Goal: Task Accomplishment & Management: Complete application form

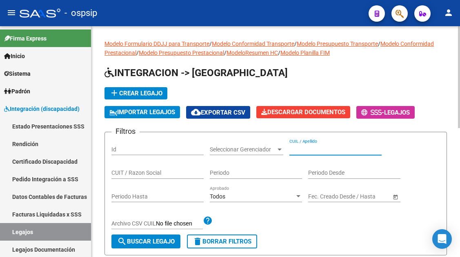
click at [297, 147] on input "CUIL / Apellido" at bounding box center [336, 149] width 92 height 7
click at [316, 148] on input "557320" at bounding box center [336, 149] width 92 height 7
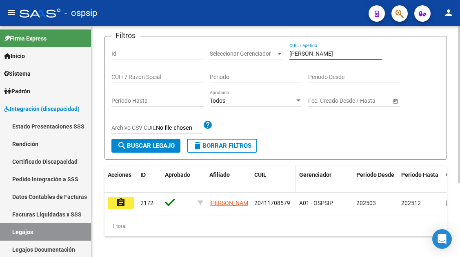
scroll to position [108, 0]
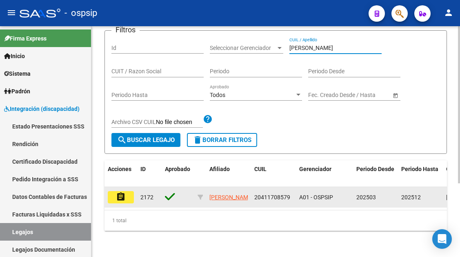
type input "[PERSON_NAME]"
click at [119, 193] on mat-icon "assignment" at bounding box center [121, 197] width 10 height 10
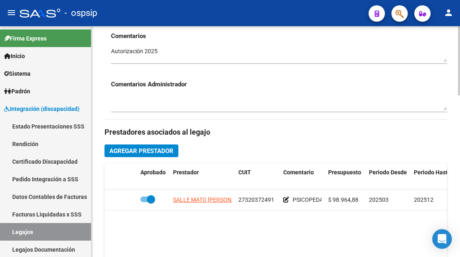
scroll to position [286, 0]
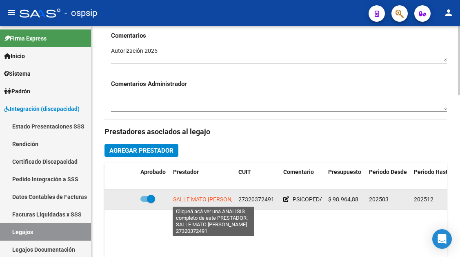
click at [197, 202] on span "SALLE MATO ANDREA VIVIANA" at bounding box center [212, 199] width 78 height 7
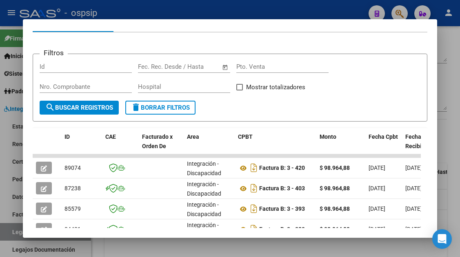
scroll to position [160, 0]
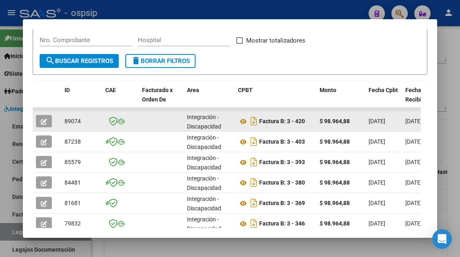
click at [49, 119] on button "button" at bounding box center [44, 121] width 16 height 12
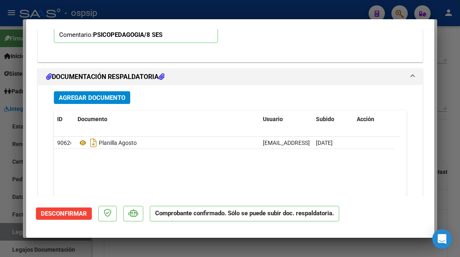
scroll to position [899, 0]
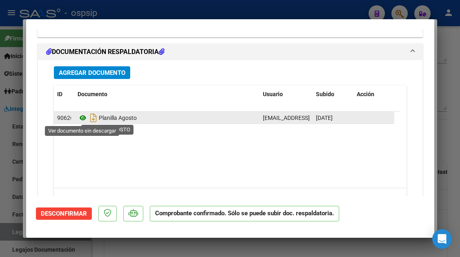
click at [80, 114] on icon at bounding box center [83, 118] width 11 height 10
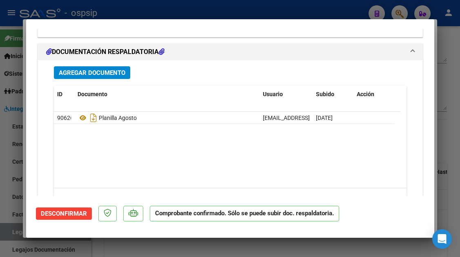
type input "$ 0,00"
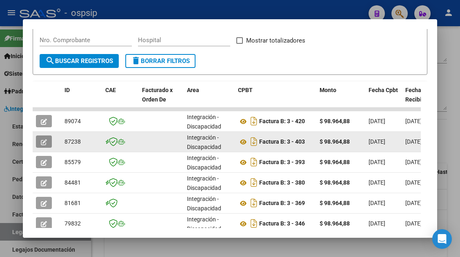
click at [43, 143] on icon "button" at bounding box center [44, 142] width 6 height 6
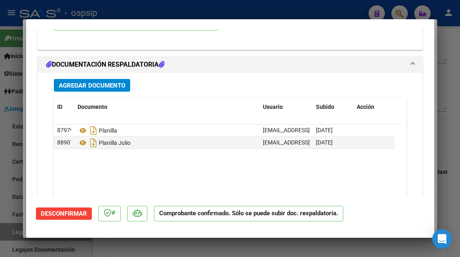
scroll to position [1103, 0]
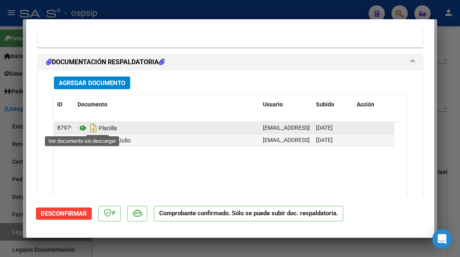
click at [85, 127] on icon at bounding box center [83, 128] width 11 height 10
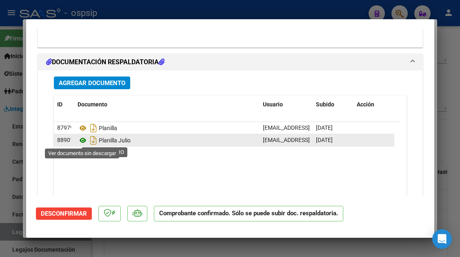
click at [83, 140] on icon at bounding box center [83, 140] width 11 height 10
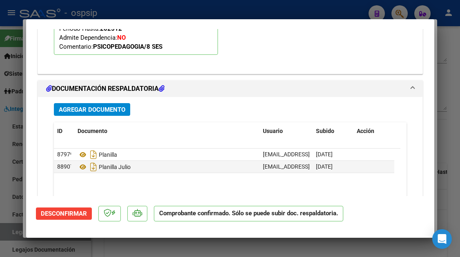
scroll to position [1062, 0]
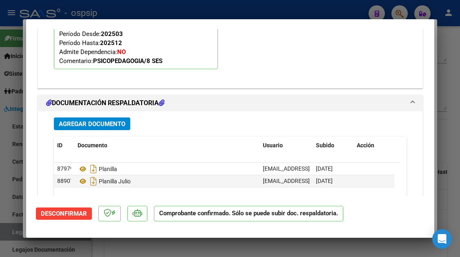
type input "$ 0,00"
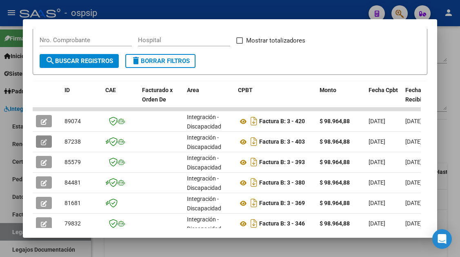
click at [17, 230] on div at bounding box center [230, 128] width 460 height 257
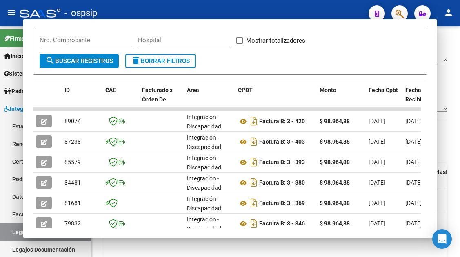
click at [17, 230] on link "Legajos" at bounding box center [45, 232] width 91 height 18
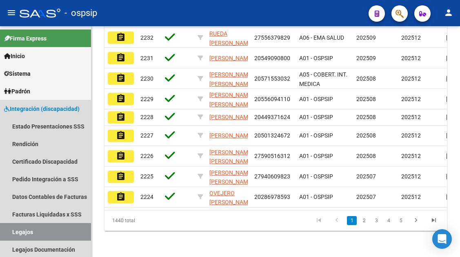
click at [17, 230] on link "Legajos" at bounding box center [45, 232] width 91 height 18
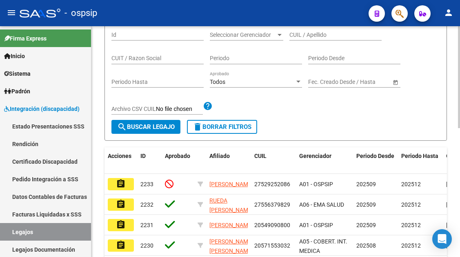
scroll to position [41, 0]
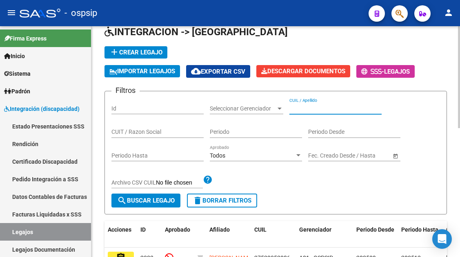
click at [326, 107] on input "CUIL / Apellido" at bounding box center [336, 108] width 92 height 7
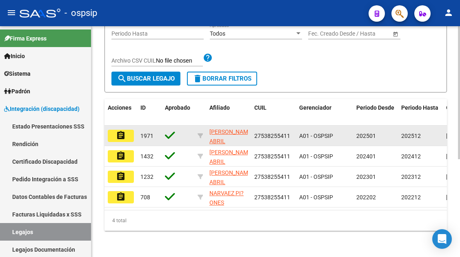
type input "piñones"
click at [117, 133] on mat-icon "assignment" at bounding box center [121, 135] width 10 height 10
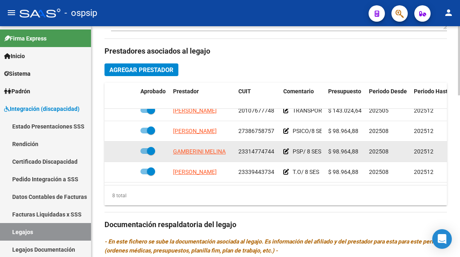
scroll to position [368, 0]
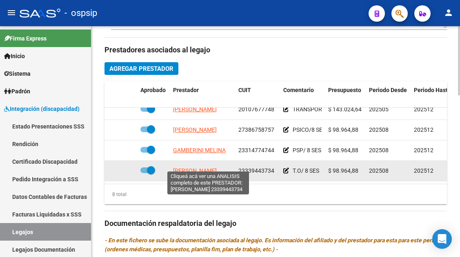
click at [197, 167] on span "BRAGA SABRINA VICTORIA" at bounding box center [195, 170] width 44 height 7
type textarea "23339443734"
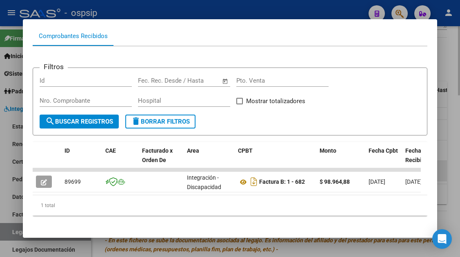
scroll to position [109, 0]
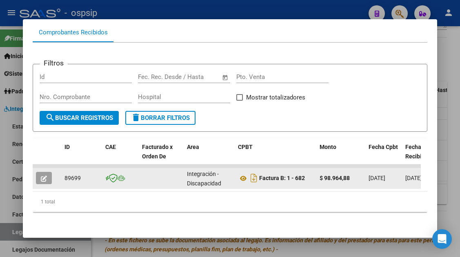
click at [56, 172] on div at bounding box center [47, 178] width 22 height 12
click at [44, 175] on icon "button" at bounding box center [44, 178] width 6 height 6
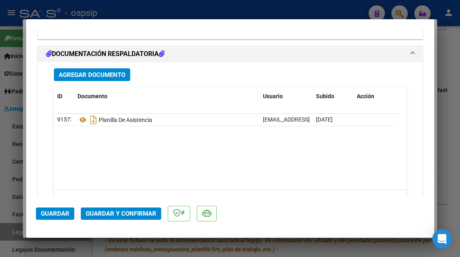
scroll to position [1030, 0]
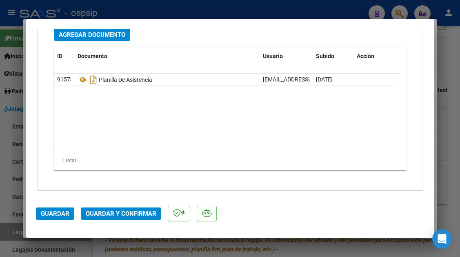
type input "$ 0,00"
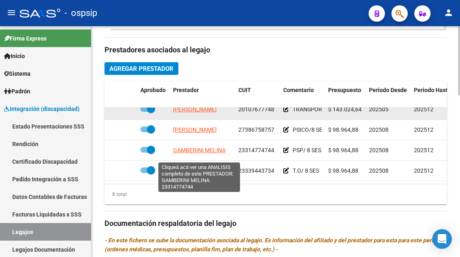
scroll to position [96, 0]
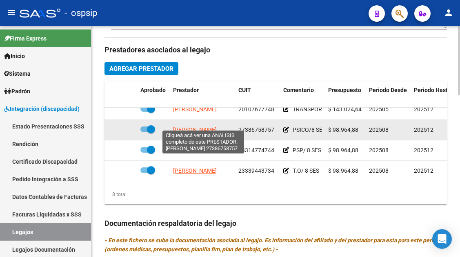
click at [200, 126] on span "SALVADOR MACARENA" at bounding box center [195, 129] width 44 height 7
type textarea "27386758757"
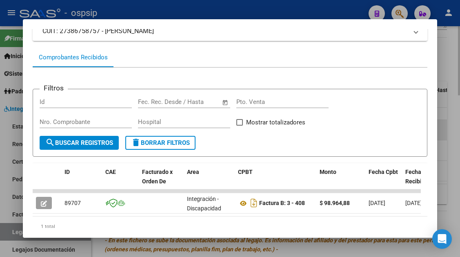
scroll to position [109, 0]
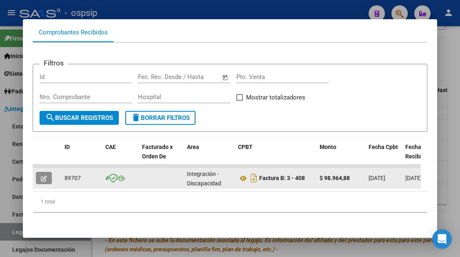
click at [46, 176] on button "button" at bounding box center [44, 178] width 16 height 12
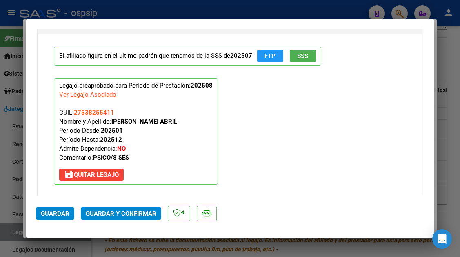
scroll to position [866, 0]
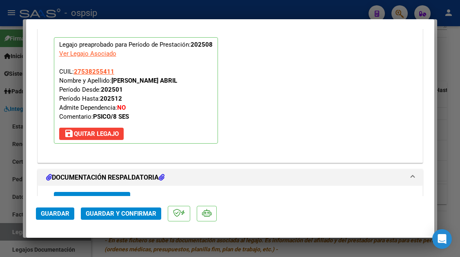
click at [18, 231] on div at bounding box center [230, 128] width 460 height 257
type input "$ 0,00"
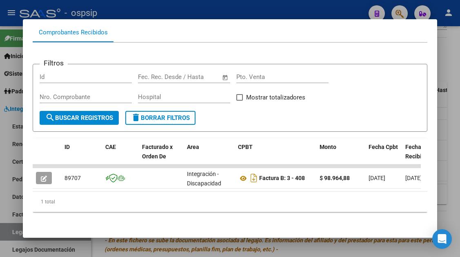
click at [18, 231] on div at bounding box center [230, 128] width 460 height 257
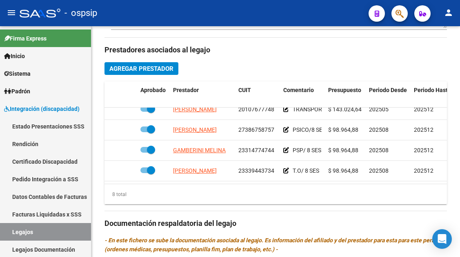
click at [18, 231] on link "Legajos" at bounding box center [45, 232] width 91 height 18
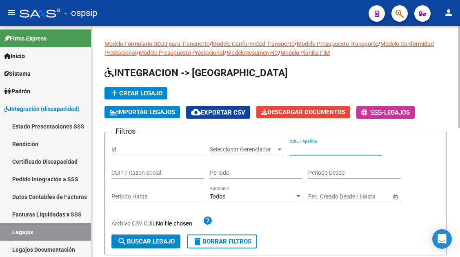
click at [308, 149] on input "CUIL / Apellido" at bounding box center [336, 149] width 92 height 7
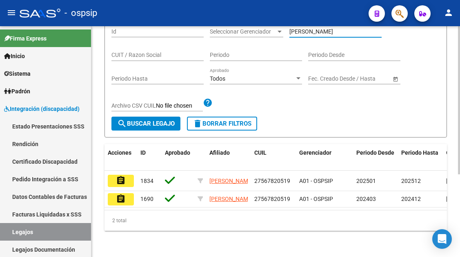
scroll to position [123, 0]
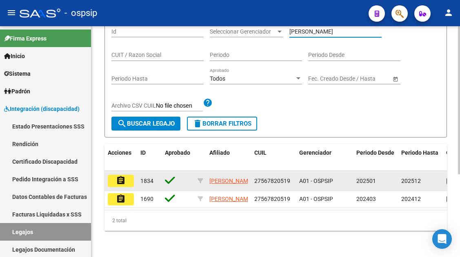
type input "gonzalez alm"
click at [120, 175] on mat-icon "assignment" at bounding box center [121, 180] width 10 height 10
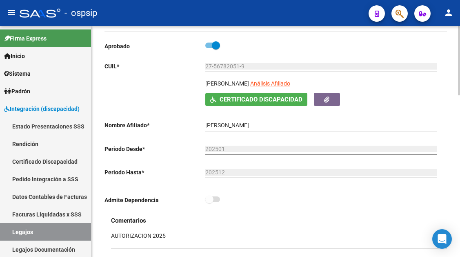
scroll to position [82, 0]
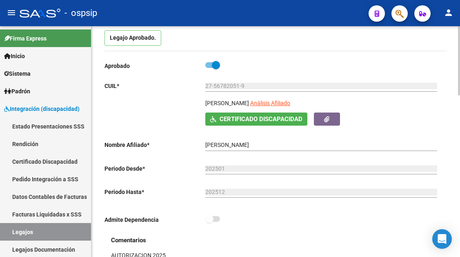
click at [283, 98] on div "27-56782051-9 Ingresar CUIL" at bounding box center [322, 86] width 232 height 23
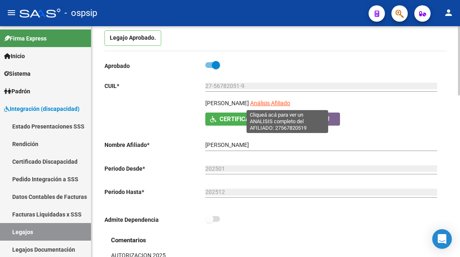
click at [281, 101] on span "Análisis Afiliado" at bounding box center [270, 103] width 40 height 7
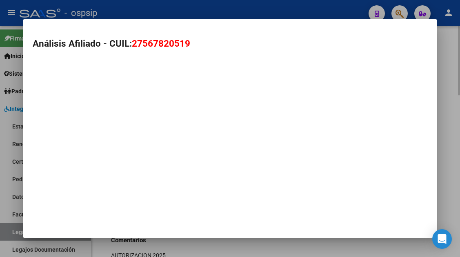
type textarea "27567820519"
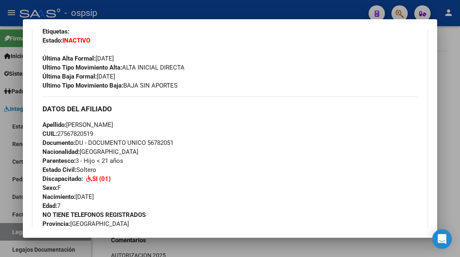
scroll to position [204, 0]
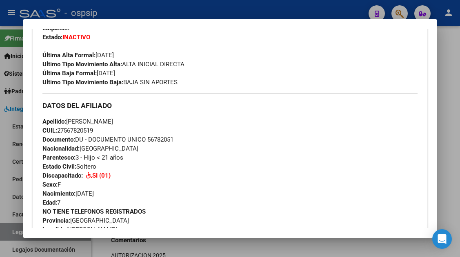
drag, startPoint x: 95, startPoint y: 133, endPoint x: 69, endPoint y: 121, distance: 28.3
click at [69, 121] on div "Apellido: ALMENDRA GONZALEZ CUIL: 27567820519 Documento: DU - DOCUMENTO UNICO 5…" at bounding box center [229, 162] width 375 height 90
copy div "ALMENDRA GONZALEZ CUIL: 2756782051"
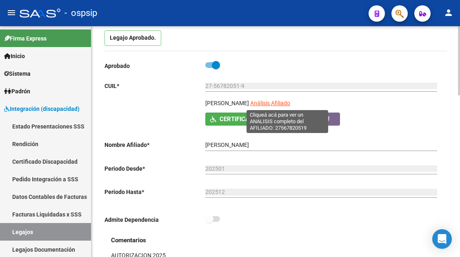
click at [280, 101] on span "Análisis Afiliado" at bounding box center [270, 103] width 40 height 7
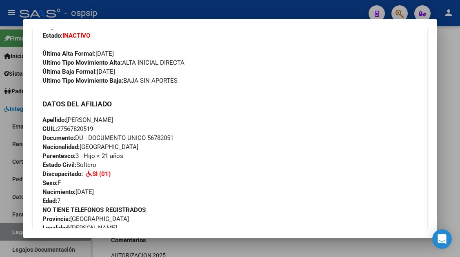
scroll to position [193, 0]
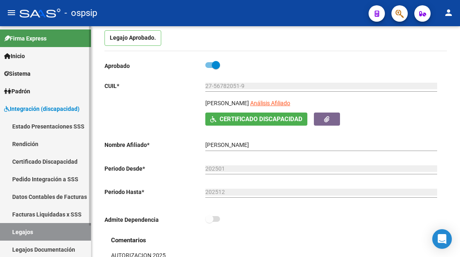
click at [41, 236] on link "Legajos" at bounding box center [45, 232] width 91 height 18
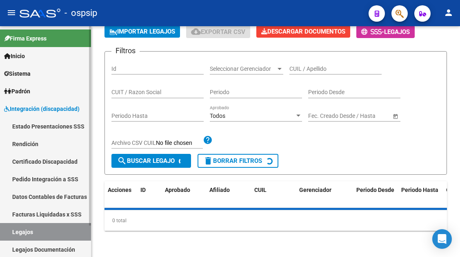
scroll to position [82, 0]
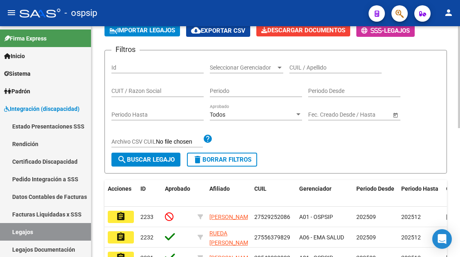
click at [295, 67] on input "CUIL / Apellido" at bounding box center [336, 67] width 92 height 7
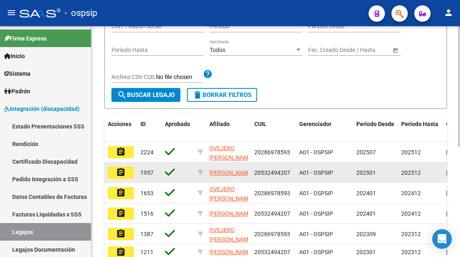
scroll to position [163, 0]
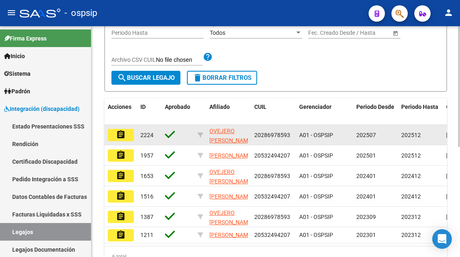
type input "ovejero"
click at [120, 129] on button "assignment" at bounding box center [121, 135] width 26 height 12
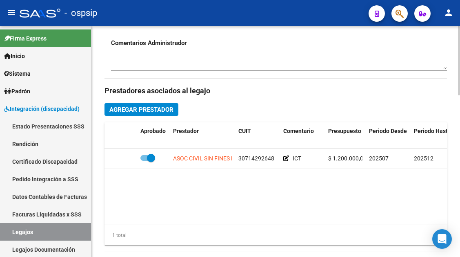
scroll to position [449, 0]
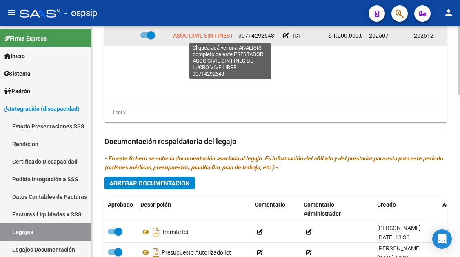
click at [199, 34] on span "ASOC CIVIL SIN FINES DE LUCRO VIVE LIBRE" at bounding box center [230, 35] width 115 height 7
type textarea "30714292648"
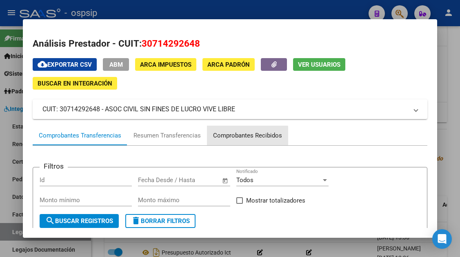
click at [220, 139] on div "Comprobantes Recibidos" at bounding box center [247, 135] width 69 height 9
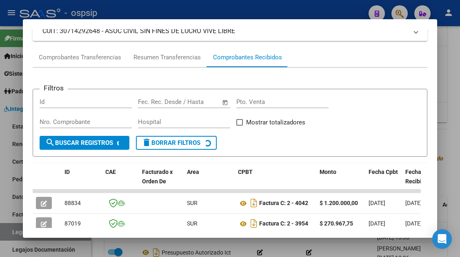
scroll to position [119, 0]
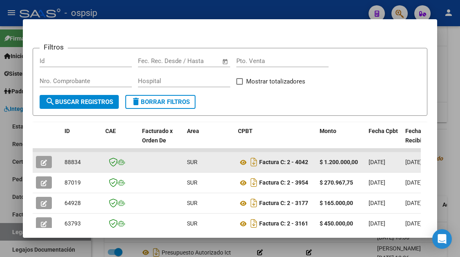
click at [46, 164] on icon "button" at bounding box center [44, 162] width 6 height 6
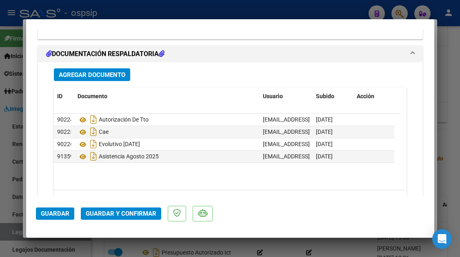
scroll to position [899, 0]
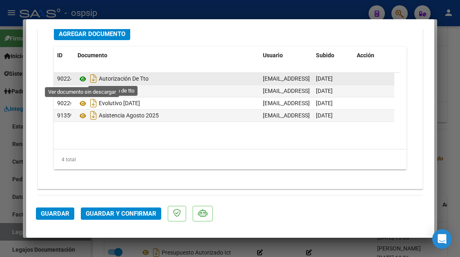
click at [81, 80] on icon at bounding box center [83, 79] width 11 height 10
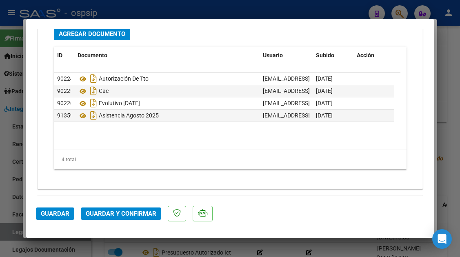
click at [2, 232] on div at bounding box center [230, 128] width 460 height 257
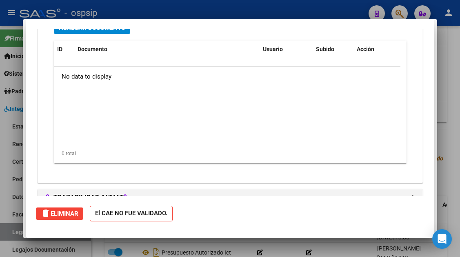
type input "$ 0,00"
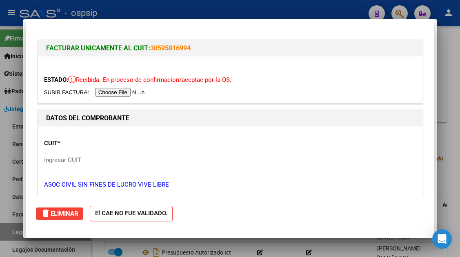
click at [2, 232] on div at bounding box center [230, 128] width 460 height 257
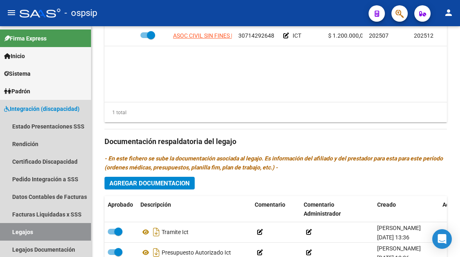
click at [2, 232] on link "Legajos" at bounding box center [45, 232] width 91 height 18
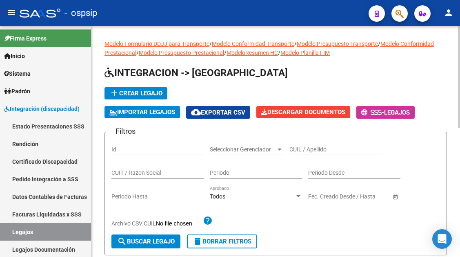
click at [297, 150] on input "CUIL / Apellido" at bounding box center [336, 149] width 92 height 7
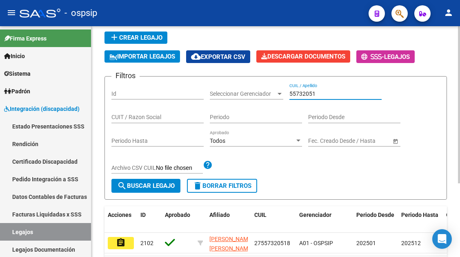
scroll to position [108, 0]
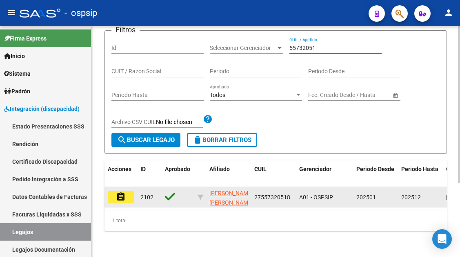
type input "55732051"
click at [119, 193] on mat-icon "assignment" at bounding box center [121, 197] width 10 height 10
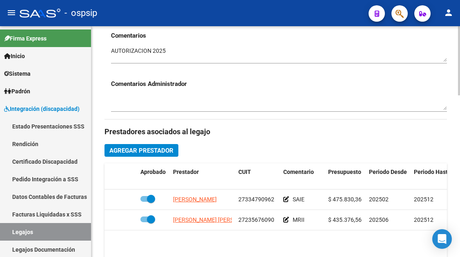
scroll to position [327, 0]
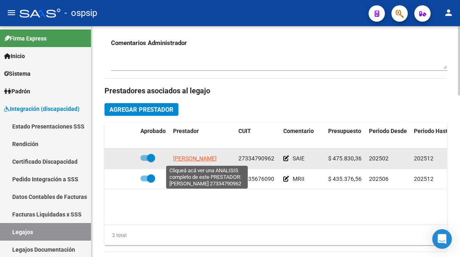
click at [199, 156] on span "SANCHEZ LAURA ROMINA" at bounding box center [195, 158] width 44 height 7
type textarea "27334790962"
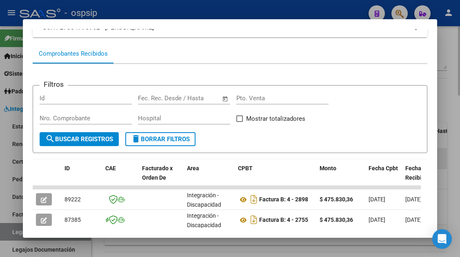
scroll to position [123, 0]
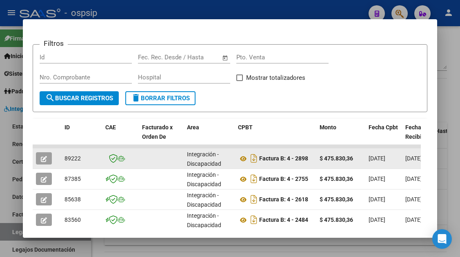
click at [33, 159] on datatable-body-cell at bounding box center [47, 158] width 29 height 20
click at [45, 158] on icon "button" at bounding box center [44, 159] width 6 height 6
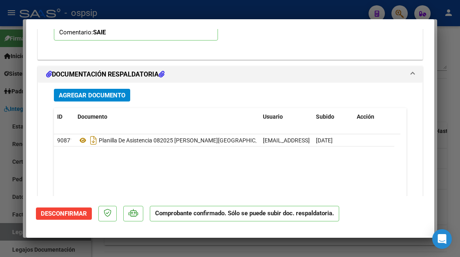
scroll to position [937, 0]
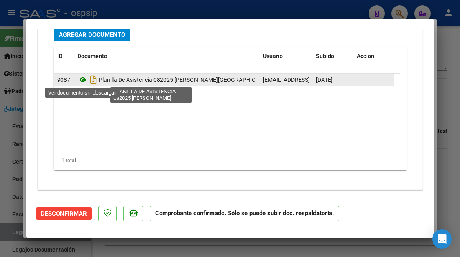
click at [82, 80] on icon at bounding box center [83, 80] width 11 height 10
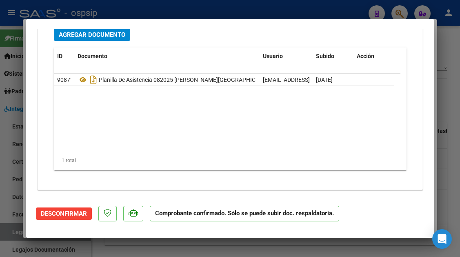
click at [12, 233] on div at bounding box center [230, 128] width 460 height 257
type input "$ 0,00"
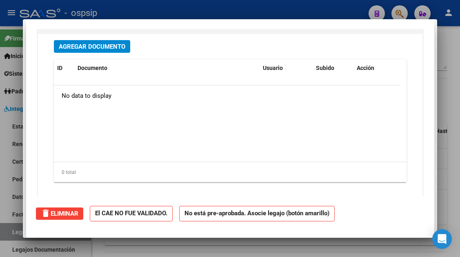
scroll to position [0, 0]
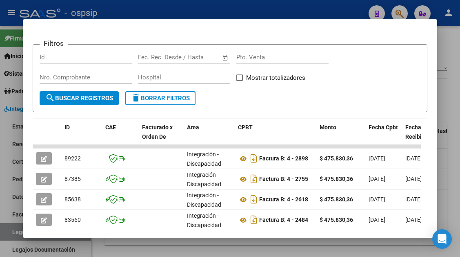
click at [12, 233] on div at bounding box center [230, 128] width 460 height 257
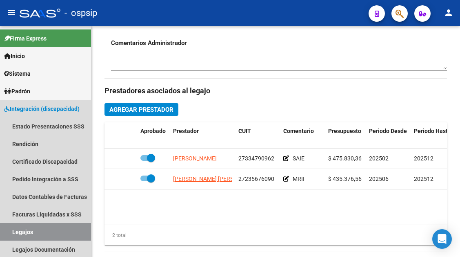
click at [12, 233] on link "Legajos" at bounding box center [45, 232] width 91 height 18
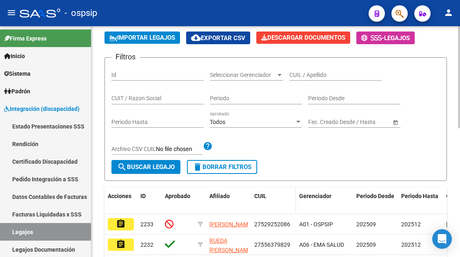
scroll to position [6, 0]
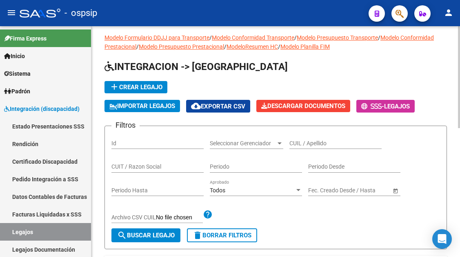
click at [307, 143] on input "CUIL / Apellido" at bounding box center [336, 143] width 92 height 7
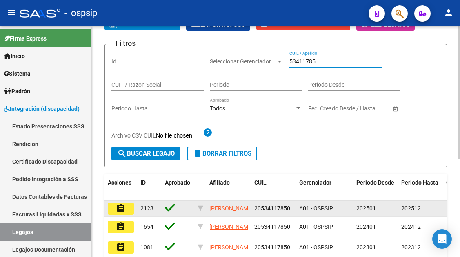
type input "53411785"
click at [123, 210] on mat-icon "assignment" at bounding box center [121, 208] width 10 height 10
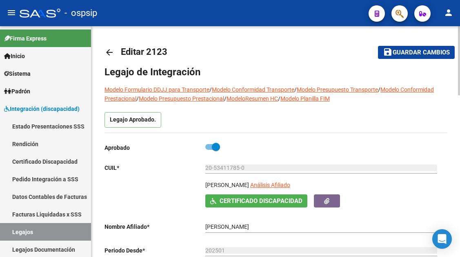
scroll to position [82, 0]
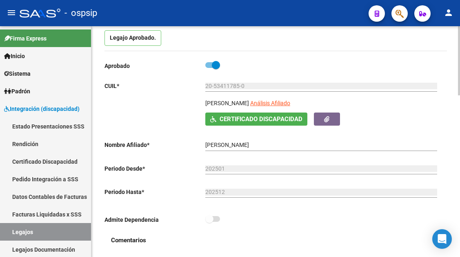
click at [290, 99] on app-link-go-to "Análisis Afiliado" at bounding box center [270, 105] width 40 height 14
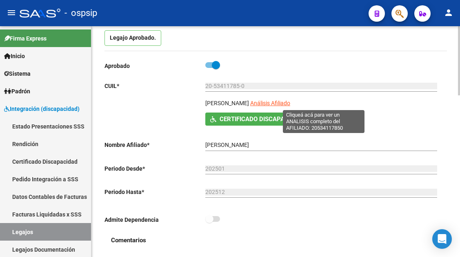
click at [290, 102] on span "Análisis Afiliado" at bounding box center [270, 103] width 40 height 7
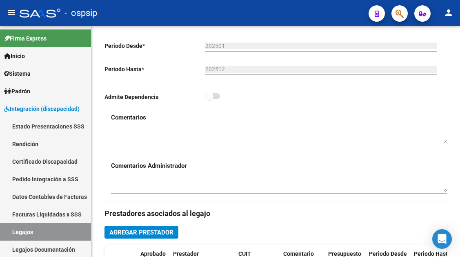
scroll to position [368, 0]
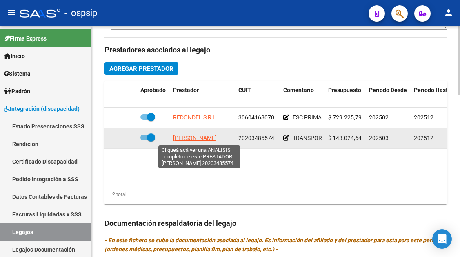
click at [190, 137] on span "RUIZ HUGO CARLOS" at bounding box center [195, 137] width 44 height 7
type textarea "20203485574"
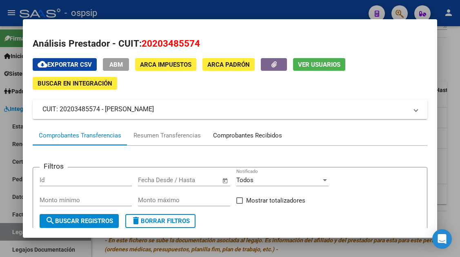
click at [231, 134] on div "Comprobantes Recibidos" at bounding box center [247, 135] width 69 height 9
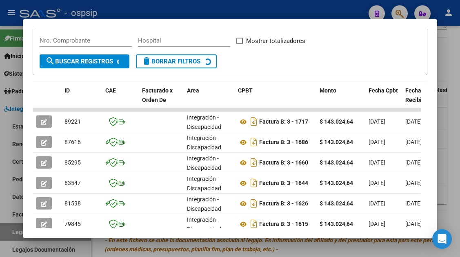
scroll to position [160, 0]
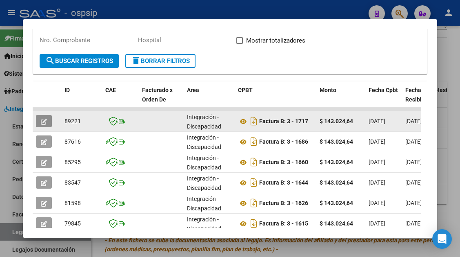
click at [40, 120] on button "button" at bounding box center [44, 121] width 16 height 12
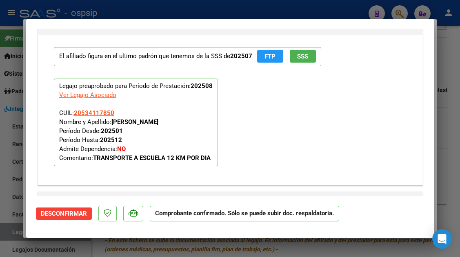
scroll to position [937, 0]
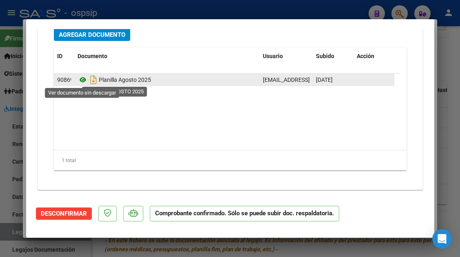
click at [79, 78] on icon at bounding box center [83, 80] width 11 height 10
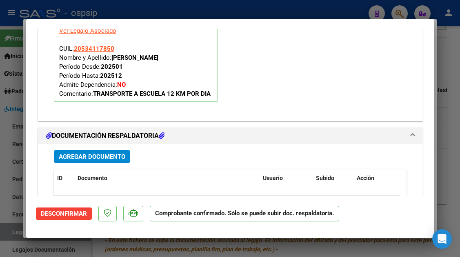
scroll to position [814, 0]
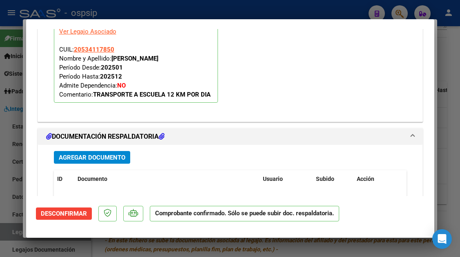
click at [6, 233] on div at bounding box center [230, 128] width 460 height 257
type input "$ 0,00"
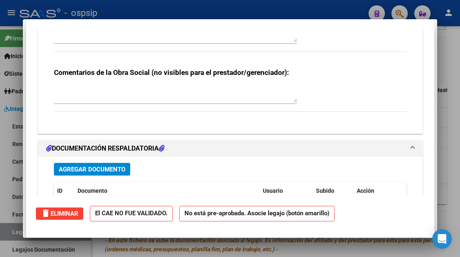
scroll to position [0, 0]
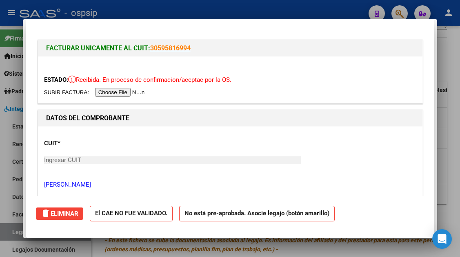
click at [6, 233] on div at bounding box center [230, 128] width 460 height 257
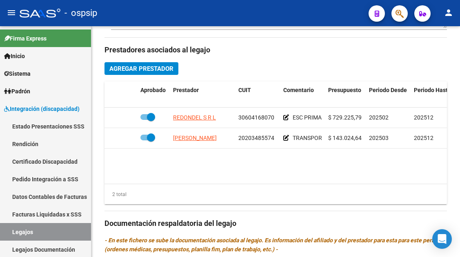
click at [6, 233] on link "Legajos" at bounding box center [45, 232] width 91 height 18
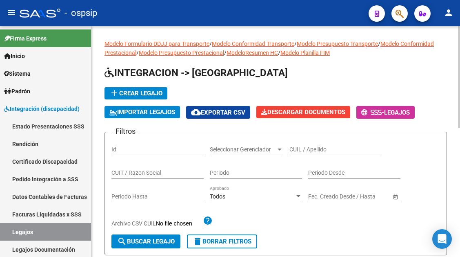
click at [307, 149] on input "CUIL / Apellido" at bounding box center [336, 149] width 92 height 7
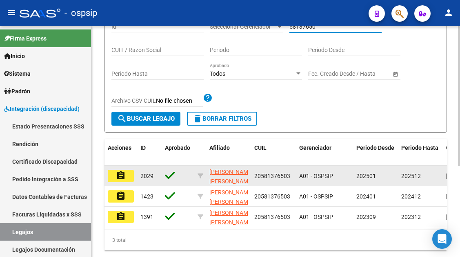
type input "58137650"
click at [121, 180] on mat-icon "assignment" at bounding box center [121, 175] width 10 height 10
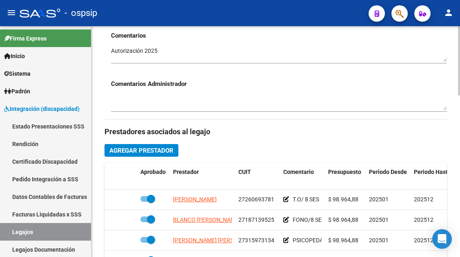
scroll to position [327, 0]
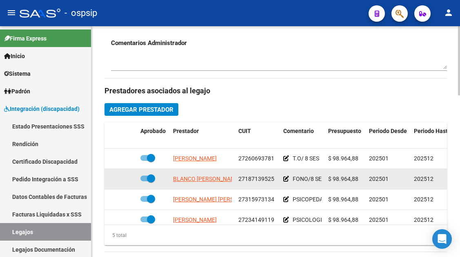
click at [200, 181] on span "BLANCO HERBALEJO MARIELA RENEE" at bounding box center [206, 178] width 67 height 7
type textarea "27187139525"
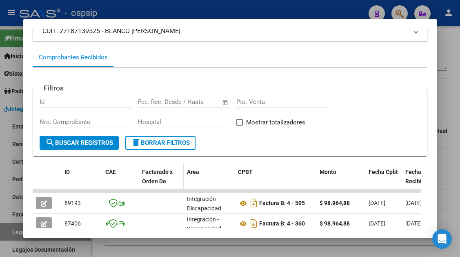
scroll to position [160, 0]
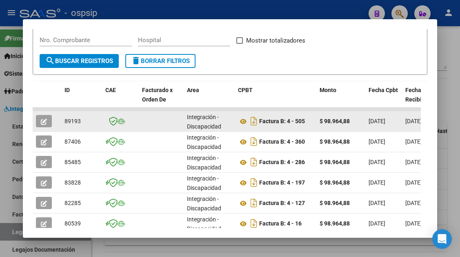
click at [43, 118] on icon "button" at bounding box center [44, 121] width 6 height 6
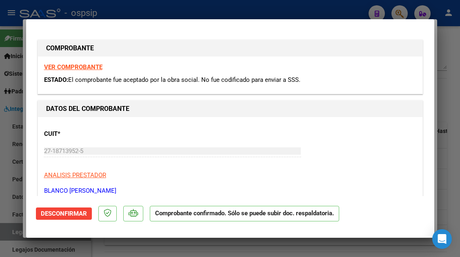
click at [9, 232] on div at bounding box center [230, 128] width 460 height 257
type input "$ 0,00"
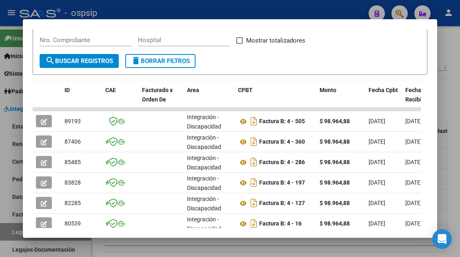
click at [9, 232] on div at bounding box center [230, 128] width 460 height 257
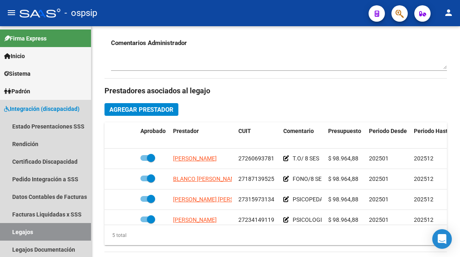
click at [9, 232] on link "Legajos" at bounding box center [45, 232] width 91 height 18
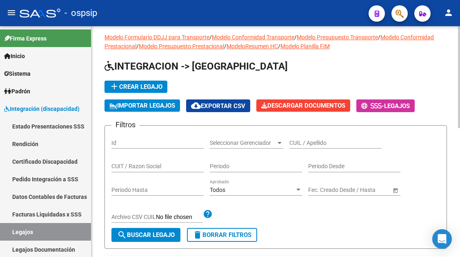
scroll to position [6, 0]
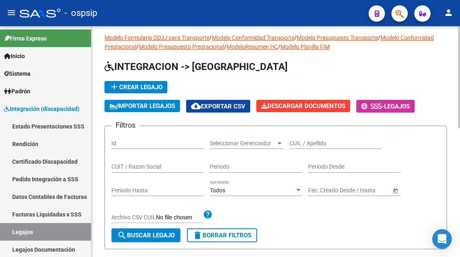
click at [301, 140] on input "CUIL / Apellido" at bounding box center [336, 143] width 92 height 7
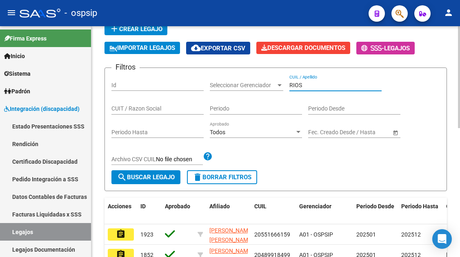
scroll to position [88, 0]
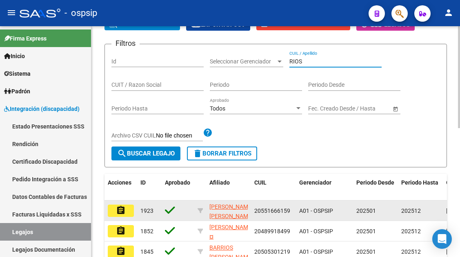
type input "RIOS"
click at [122, 209] on mat-icon "assignment" at bounding box center [121, 210] width 10 height 10
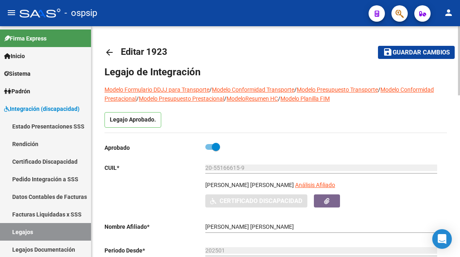
scroll to position [123, 0]
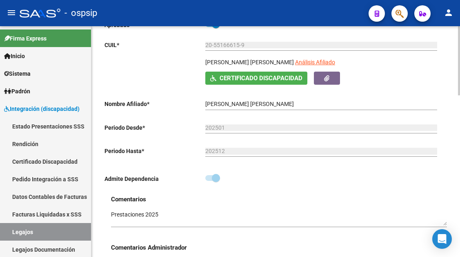
click at [295, 64] on span "Análisis Afiliado" at bounding box center [315, 62] width 40 height 7
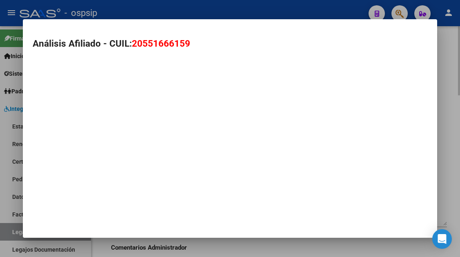
type textarea "20551666159"
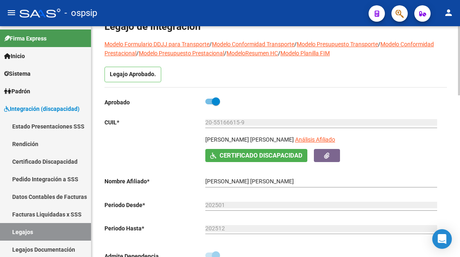
scroll to position [41, 0]
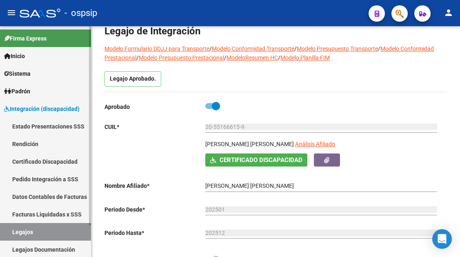
click at [21, 231] on link "Legajos" at bounding box center [45, 232] width 91 height 18
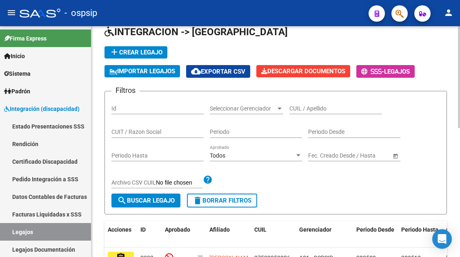
click at [297, 115] on div "CUIL / Apellido" at bounding box center [336, 109] width 92 height 23
click at [297, 110] on input "CUIL / Apellido" at bounding box center [336, 108] width 92 height 7
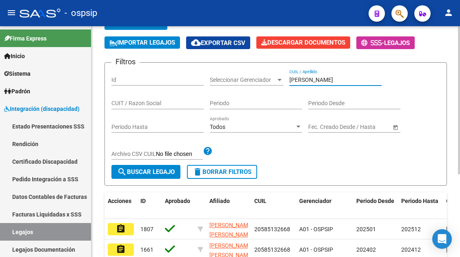
scroll to position [82, 0]
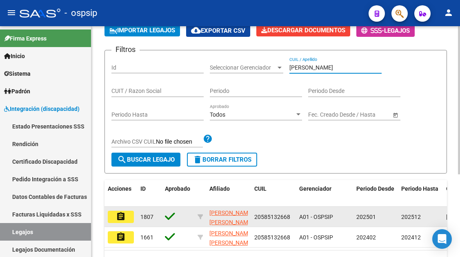
type input "BEDOYA"
click at [121, 221] on mat-icon "assignment" at bounding box center [121, 216] width 10 height 10
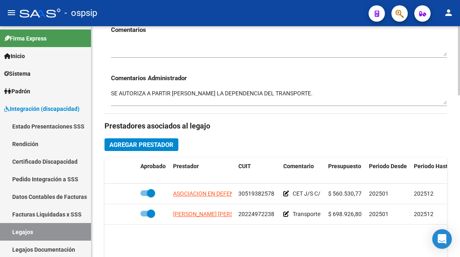
scroll to position [327, 0]
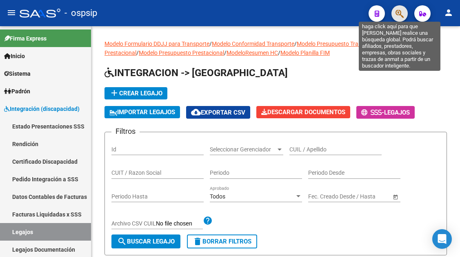
click at [397, 14] on icon "button" at bounding box center [400, 13] width 8 height 9
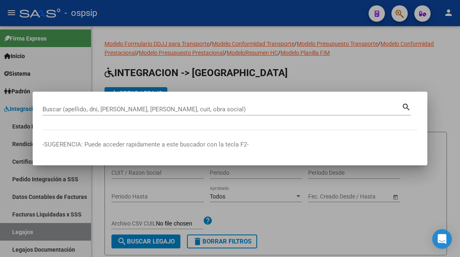
click at [46, 103] on div "Buscar (apellido, dni, [PERSON_NAME], [PERSON_NAME], cuit, obra social)" at bounding box center [222, 109] width 360 height 12
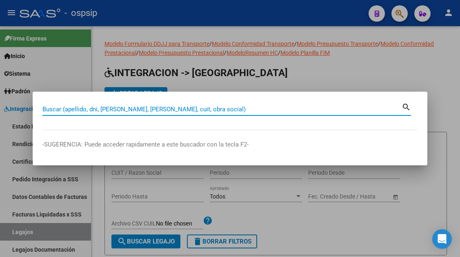
click at [46, 108] on input "Buscar (apellido, dni, [PERSON_NAME], [PERSON_NAME], cuit, obra social)" at bounding box center [222, 108] width 360 height 7
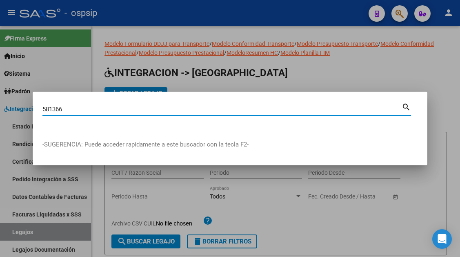
type input "581366"
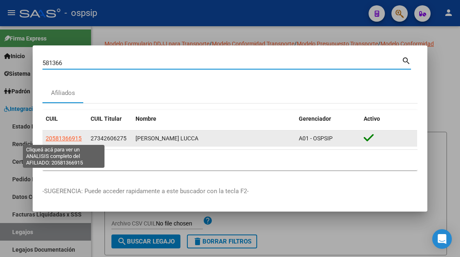
click at [55, 138] on span "20581366915" at bounding box center [64, 138] width 36 height 7
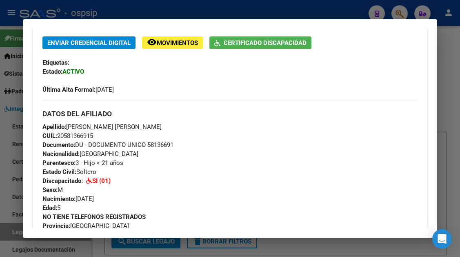
scroll to position [245, 0]
